Goal: Task Accomplishment & Management: Manage account settings

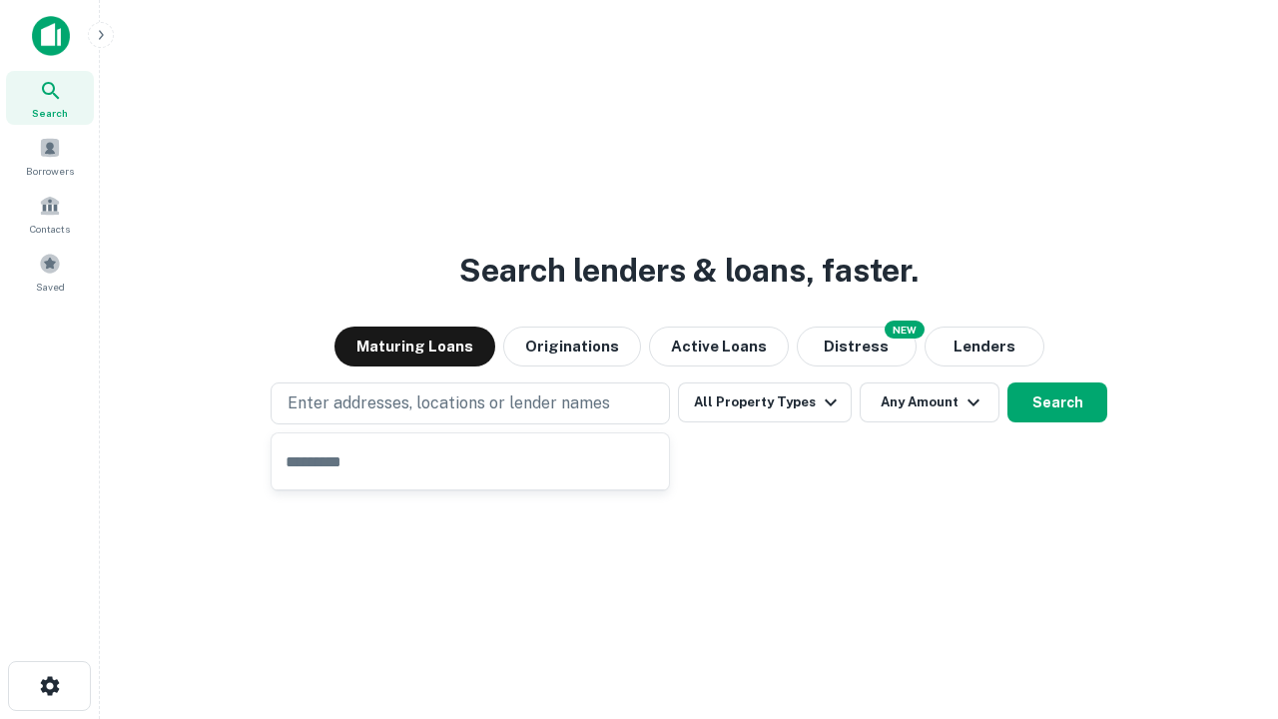
type input "**********"
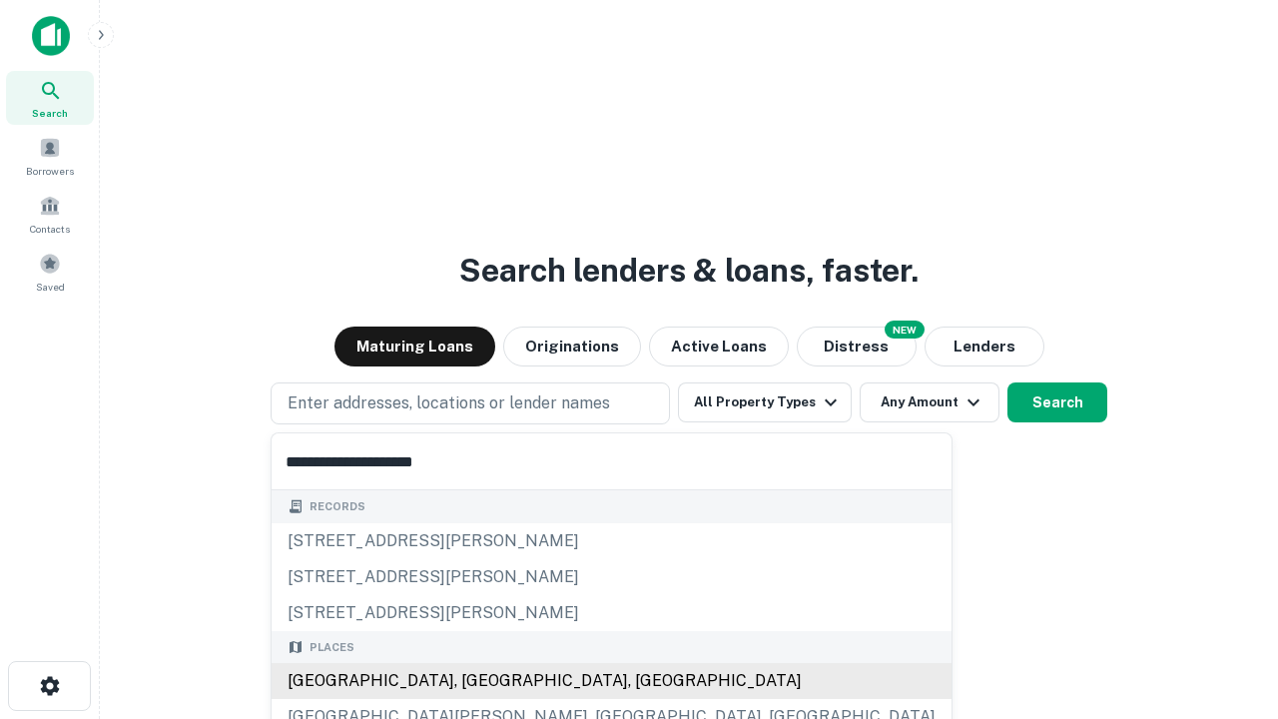
click at [477, 681] on div "[GEOGRAPHIC_DATA], [GEOGRAPHIC_DATA], [GEOGRAPHIC_DATA]" at bounding box center [611, 681] width 680 height 36
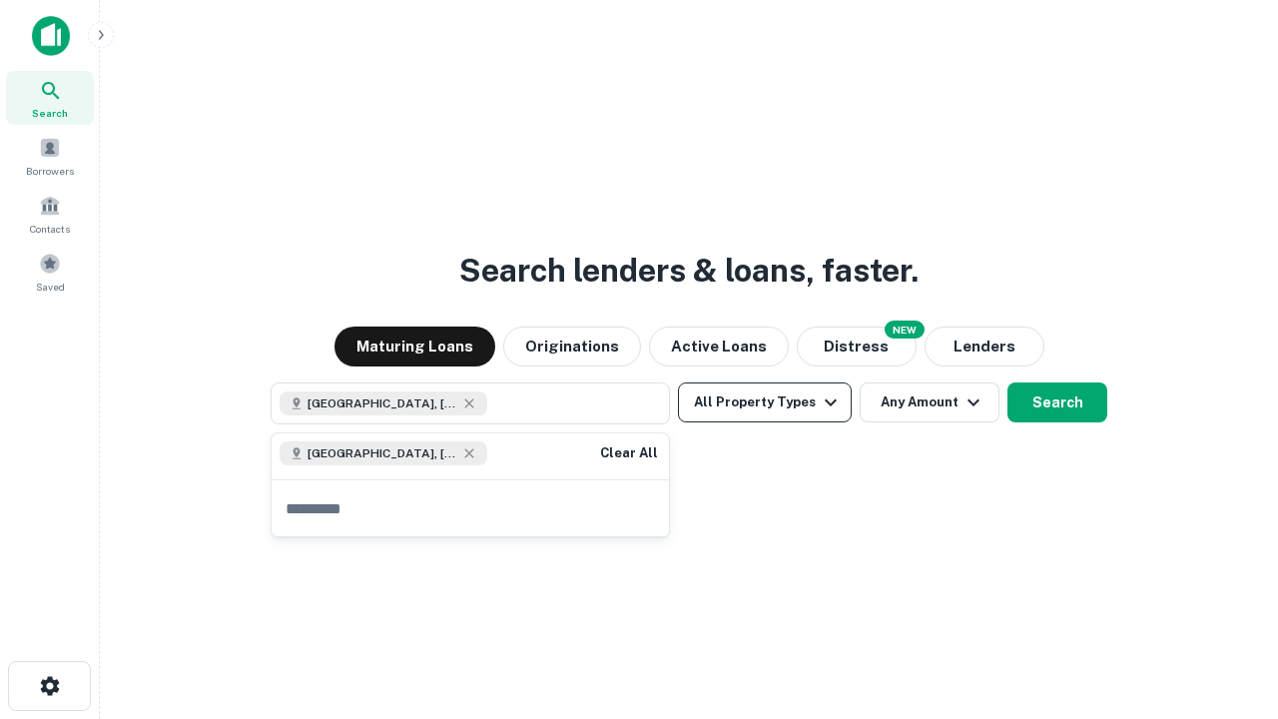
click at [765, 402] on button "All Property Types" at bounding box center [765, 402] width 174 height 40
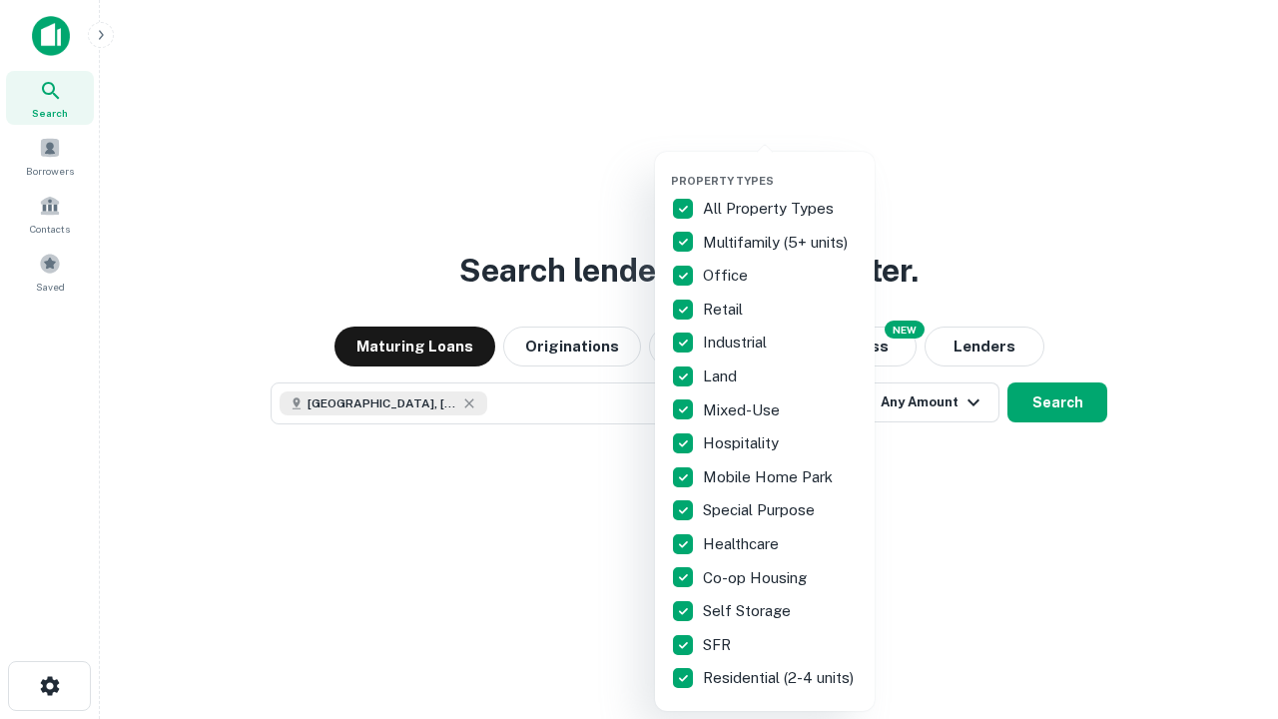
click at [781, 168] on button "button" at bounding box center [781, 168] width 220 height 1
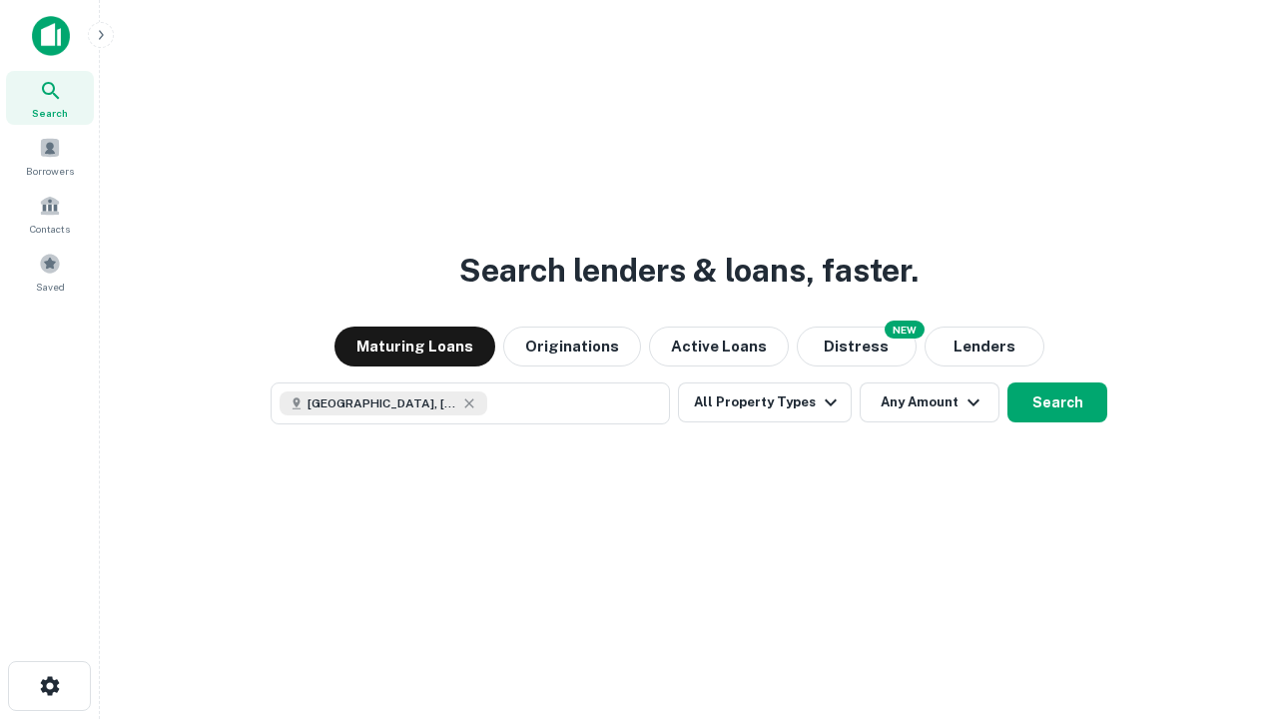
scroll to position [32, 0]
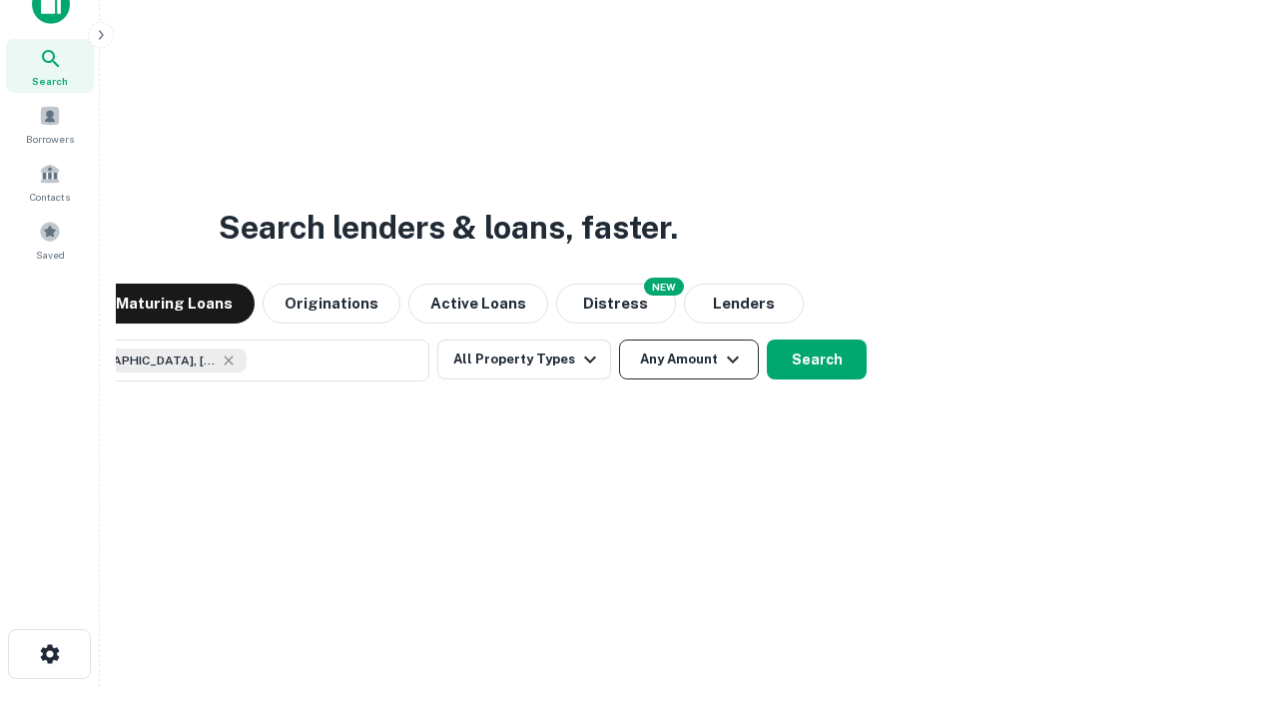
click at [619, 339] on button "Any Amount" at bounding box center [689, 359] width 140 height 40
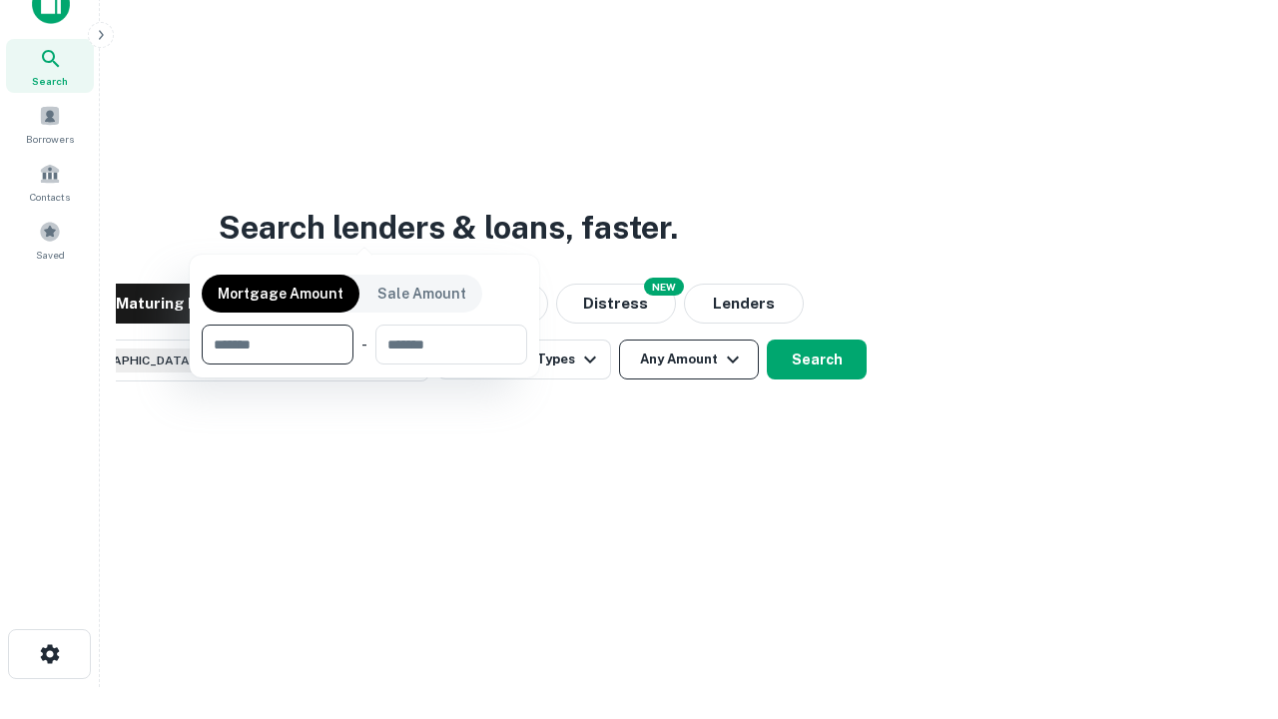
scroll to position [144, 565]
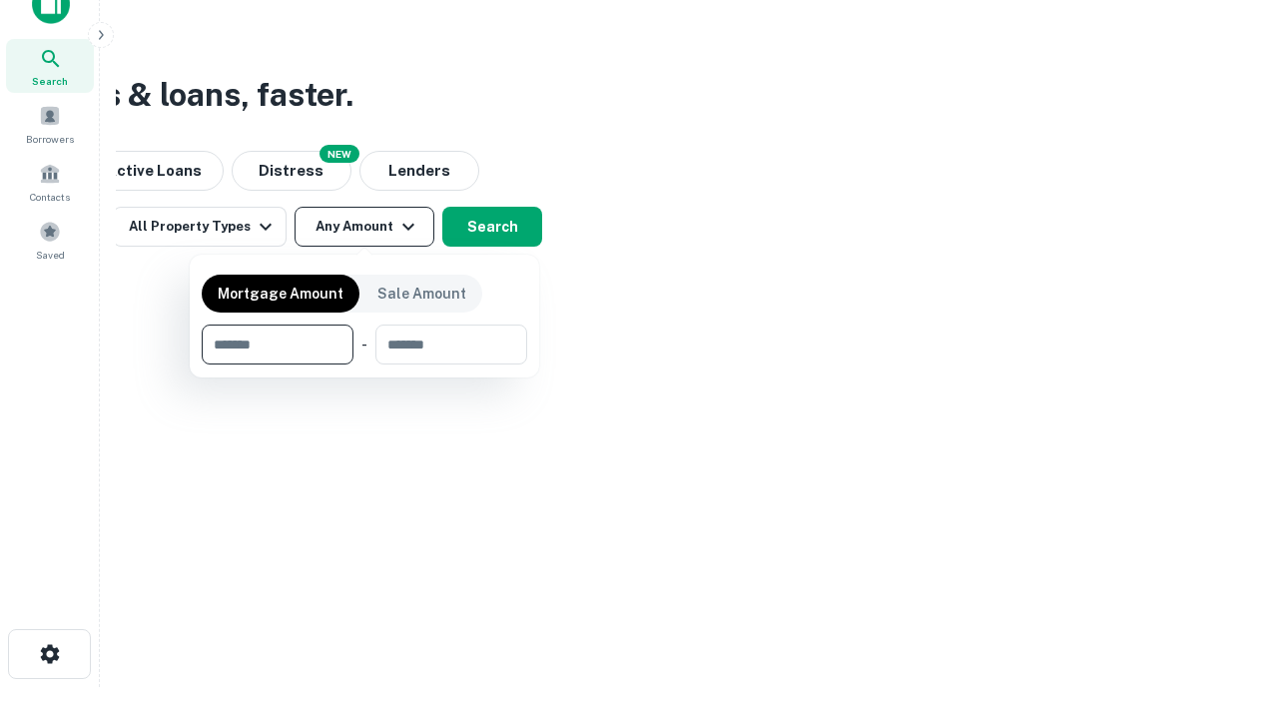
type input "*******"
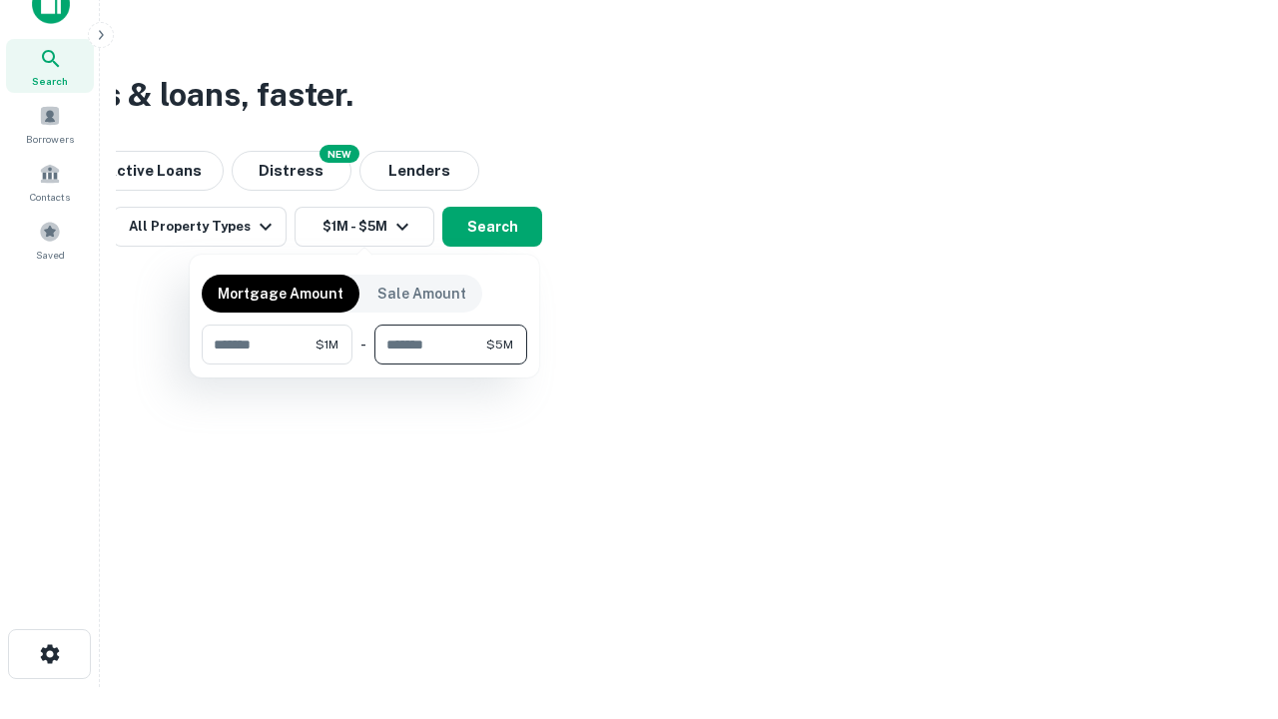
type input "*******"
click at [364, 364] on button "button" at bounding box center [364, 364] width 325 height 1
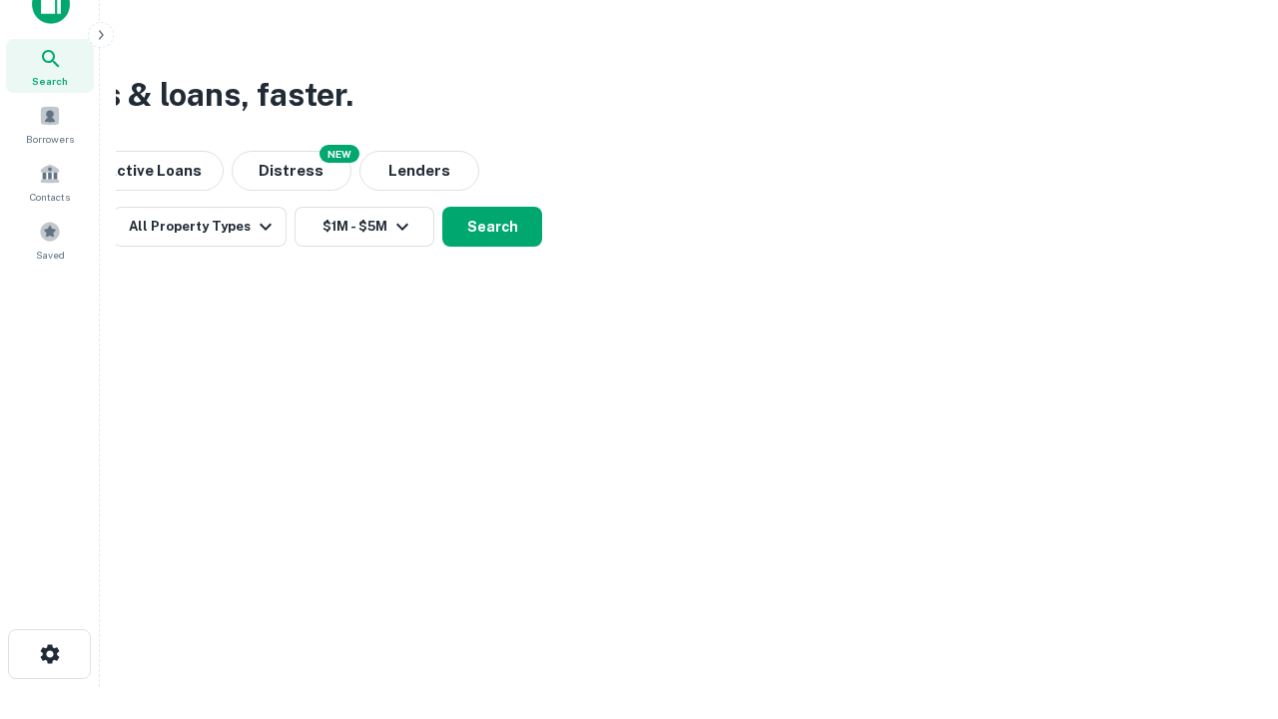
scroll to position [32, 0]
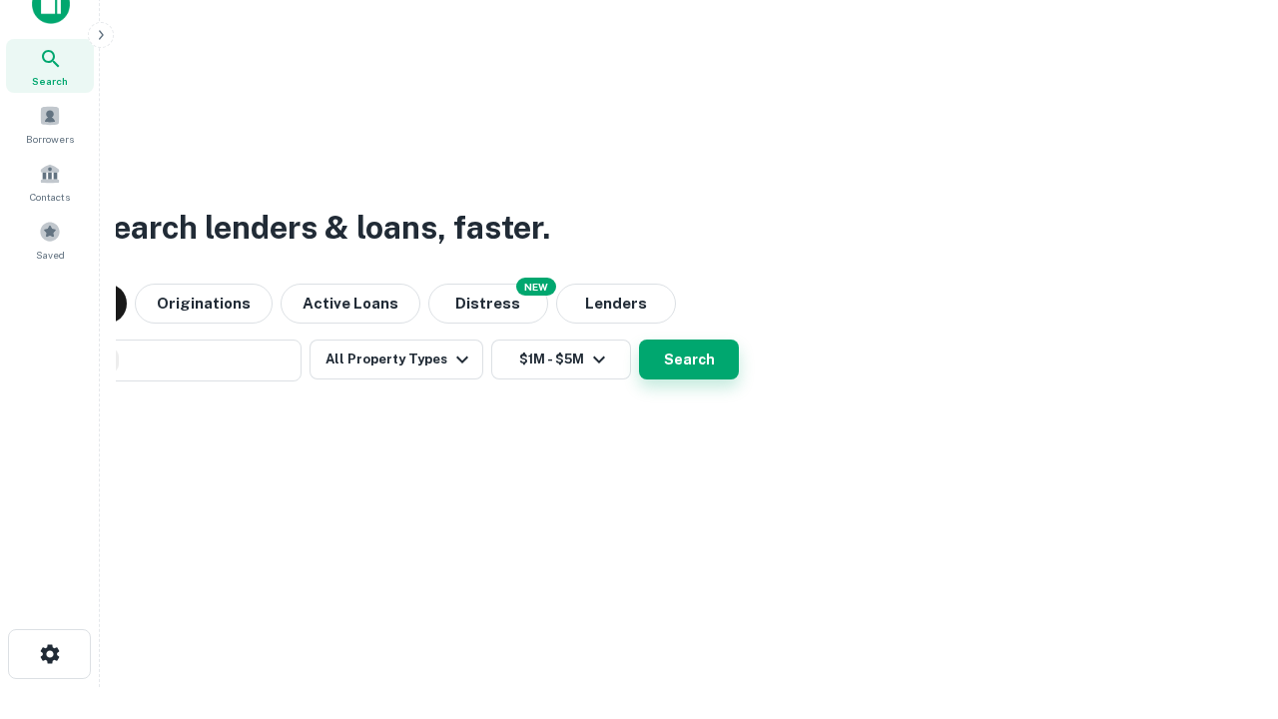
click at [639, 339] on button "Search" at bounding box center [689, 359] width 100 height 40
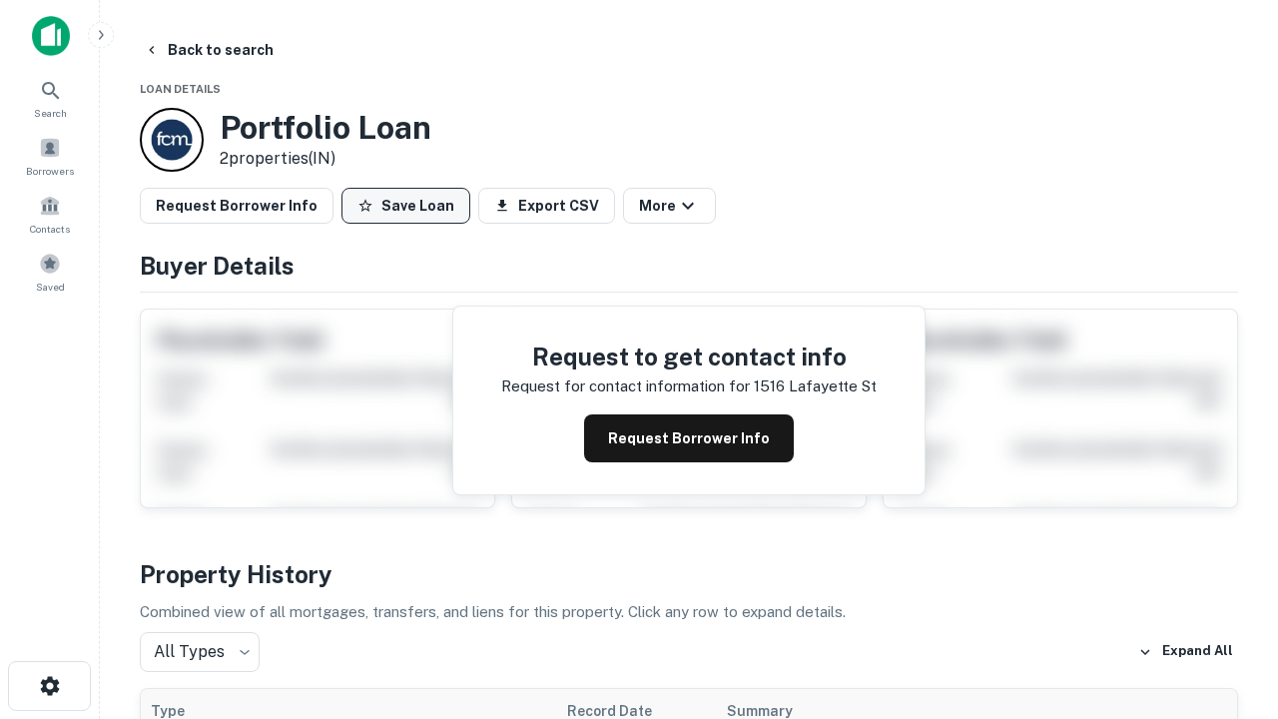
click at [405, 206] on button "Save Loan" at bounding box center [405, 206] width 129 height 36
click at [410, 206] on button "Loan Saved" at bounding box center [410, 206] width 138 height 36
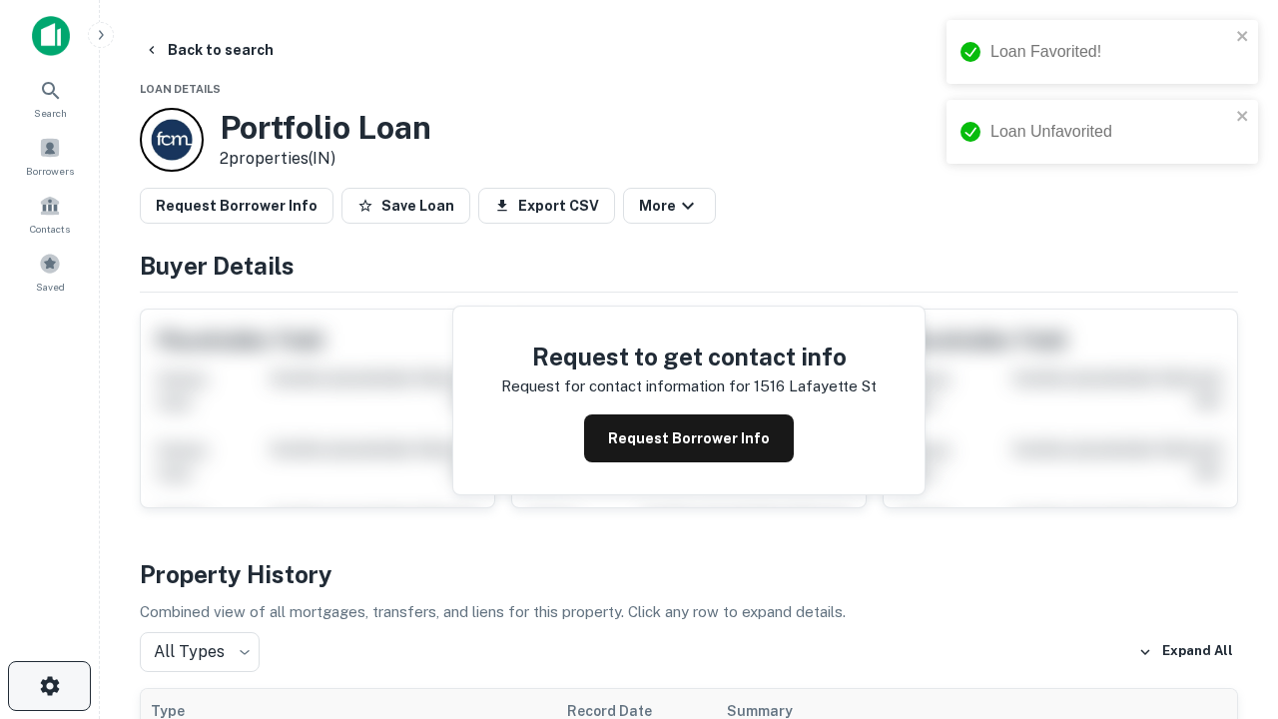
click at [49, 686] on icon "button" at bounding box center [50, 686] width 24 height 24
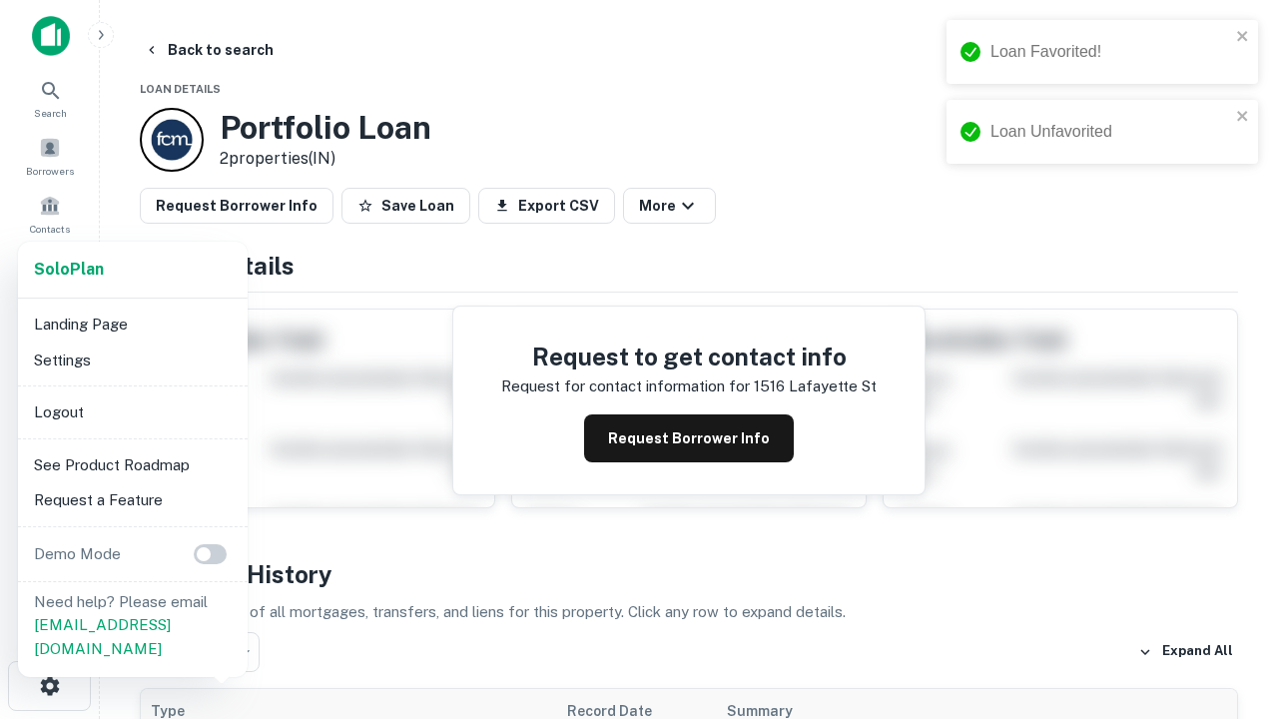
click at [132, 411] on li "Logout" at bounding box center [133, 412] width 214 height 36
